Goal: Task Accomplishment & Management: Manage account settings

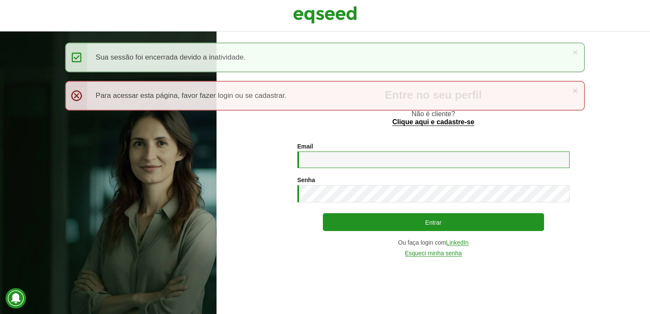
click at [311, 159] on input "Email *" at bounding box center [433, 159] width 272 height 17
type input "**********"
